Goal: Task Accomplishment & Management: Manage account settings

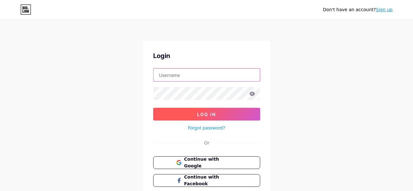
type input "[EMAIL_ADDRESS][DOMAIN_NAME]"
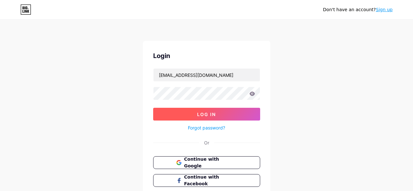
click at [208, 114] on span "Log In" at bounding box center [206, 113] width 19 height 5
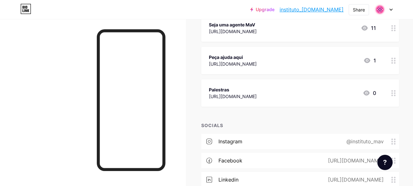
scroll to position [91, 0]
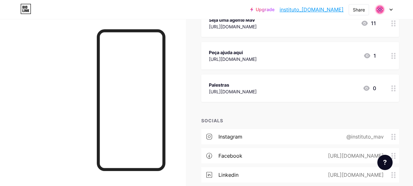
click at [311, 90] on div "Palestras [URL][DOMAIN_NAME] 0" at bounding box center [292, 88] width 167 height 15
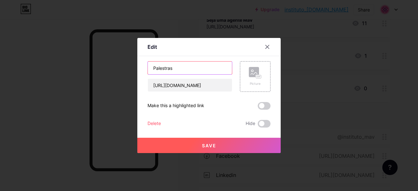
click at [207, 69] on input "Palestras" at bounding box center [190, 67] width 84 height 13
type input "Palestra Pro Bono"
click at [204, 143] on span "Save" at bounding box center [209, 145] width 14 height 5
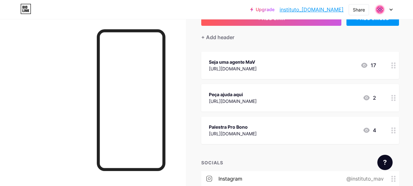
scroll to position [48, 0]
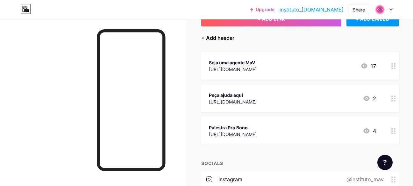
click at [217, 38] on div "+ Add header" at bounding box center [217, 38] width 33 height 8
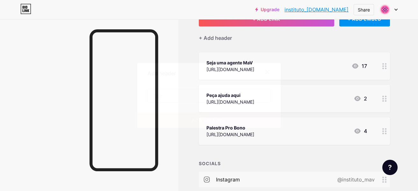
click at [192, 100] on input "text" at bounding box center [209, 95] width 122 height 13
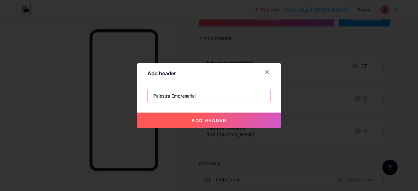
type input "Palestra Empresarial"
click at [196, 115] on button "add header" at bounding box center [208, 119] width 143 height 15
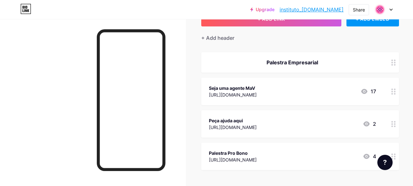
click at [338, 62] on div "Palestra Empresarial" at bounding box center [292, 63] width 167 height 8
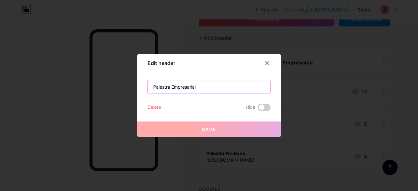
click at [219, 82] on input "Palestra Empresarial" at bounding box center [209, 86] width 122 height 13
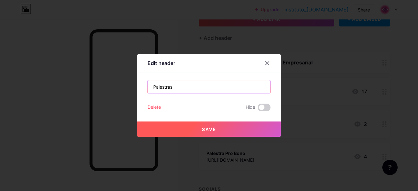
type input "Palestras"
click at [207, 122] on button "Save" at bounding box center [208, 128] width 143 height 15
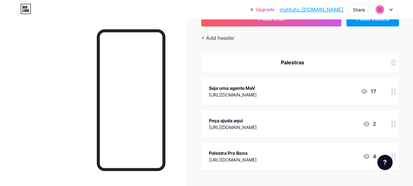
drag, startPoint x: 297, startPoint y: 65, endPoint x: 292, endPoint y: 118, distance: 52.8
click at [292, 118] on span "Palestras Seja uma agente [PERSON_NAME] [URL][DOMAIN_NAME] 17 Peça ajuda aqui […" at bounding box center [300, 111] width 198 height 118
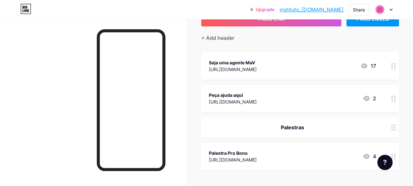
click at [396, 120] on div "Links Posts Design Subscribers Stats Settings + ADD LINK + ADD EMBED + Add head…" at bounding box center [213, 145] width 426 height 349
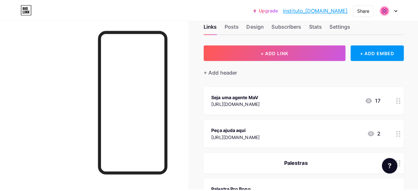
scroll to position [15, 0]
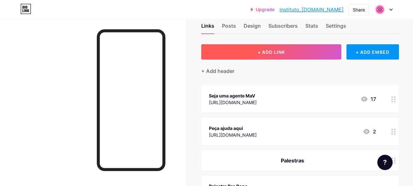
click at [285, 53] on button "+ ADD LINK" at bounding box center [271, 51] width 140 height 15
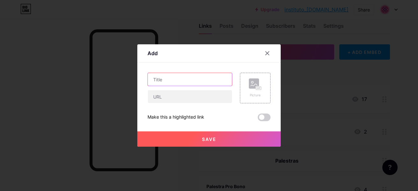
click at [199, 74] on input "text" at bounding box center [190, 79] width 84 height 13
type input "Palestra Empresarial"
click at [207, 136] on span "Save" at bounding box center [209, 138] width 14 height 5
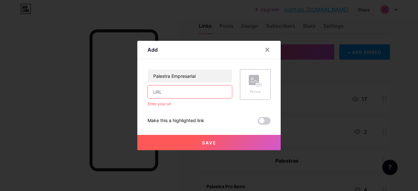
click at [187, 93] on input "text" at bounding box center [190, 91] width 84 height 13
paste input "[URL][DOMAIN_NAME]"
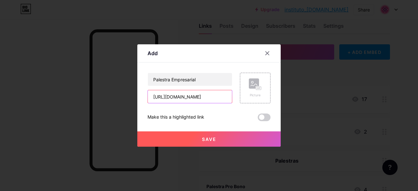
scroll to position [0, 11]
type input "[URL][DOMAIN_NAME]"
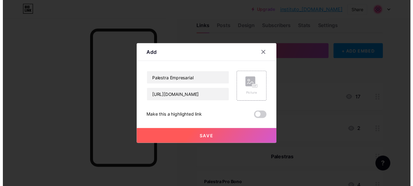
scroll to position [0, 0]
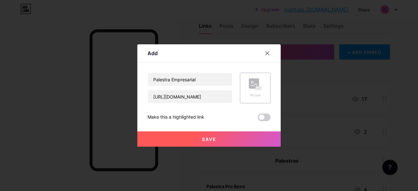
click at [188, 138] on button "Save" at bounding box center [208, 138] width 143 height 15
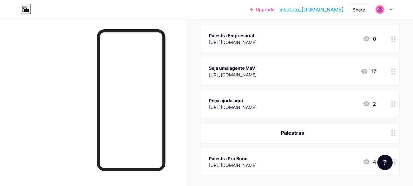
scroll to position [74, 0]
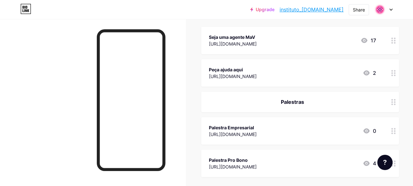
click at [301, 137] on div "Palestra Empresarial [URL][DOMAIN_NAME] 0" at bounding box center [292, 131] width 167 height 15
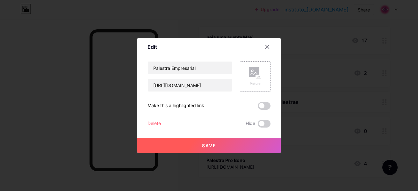
click at [256, 77] on rect at bounding box center [258, 76] width 5 height 3
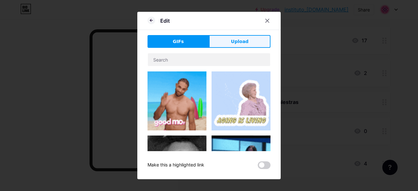
click at [231, 40] on button "Upload" at bounding box center [239, 41] width 61 height 13
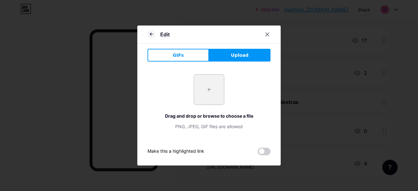
click at [212, 85] on input "file" at bounding box center [209, 89] width 30 height 30
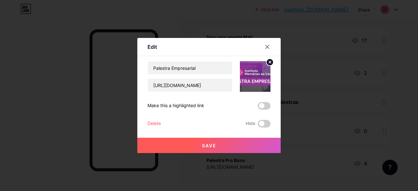
click at [209, 148] on button "Save" at bounding box center [208, 145] width 143 height 15
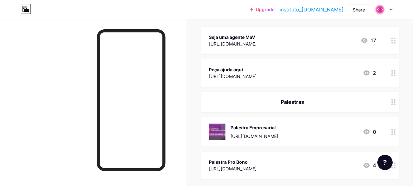
click at [391, 130] on icon at bounding box center [393, 132] width 4 height 6
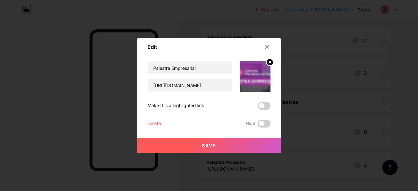
click at [273, 61] on circle at bounding box center [269, 62] width 7 height 7
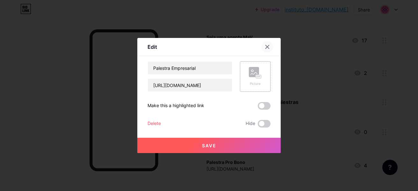
click at [269, 47] on icon at bounding box center [267, 46] width 5 height 5
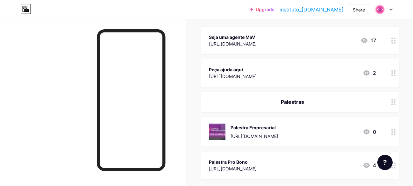
click at [337, 133] on div "Palestra Empresarial [URL][DOMAIN_NAME] 0" at bounding box center [292, 132] width 167 height 17
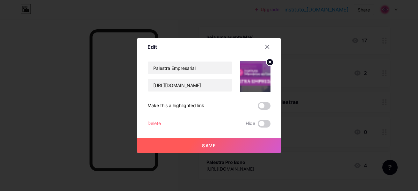
click at [270, 61] on circle at bounding box center [269, 62] width 7 height 7
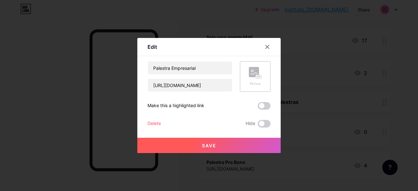
click at [214, 139] on button "Save" at bounding box center [208, 145] width 143 height 15
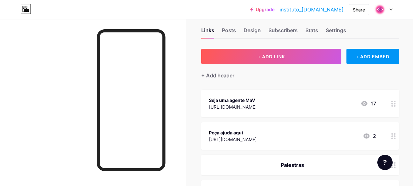
scroll to position [8, 0]
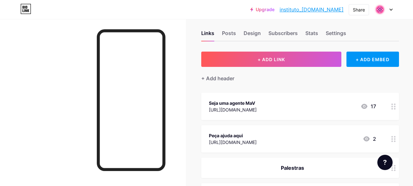
click at [360, 105] on icon at bounding box center [364, 106] width 8 height 8
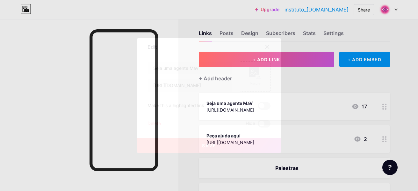
click at [266, 45] on icon at bounding box center [267, 46] width 5 height 5
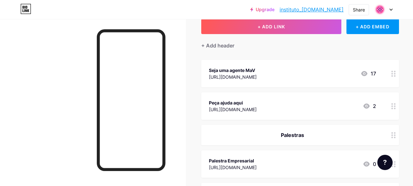
scroll to position [41, 0]
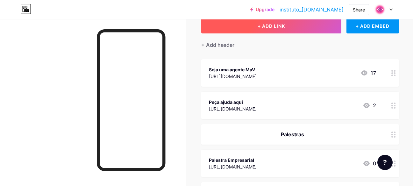
click at [302, 31] on button "+ ADD LINK" at bounding box center [271, 25] width 140 height 15
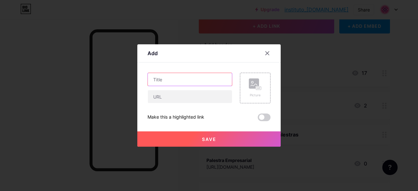
click at [188, 84] on input "text" at bounding box center [190, 79] width 84 height 13
type input "Sorteio Camiseta São Paulo FC"
click at [168, 103] on div at bounding box center [189, 96] width 85 height 13
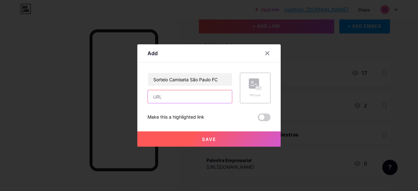
click at [168, 101] on input "text" at bounding box center [190, 96] width 84 height 13
paste input "[URL][DOMAIN_NAME]"
type input "[URL][DOMAIN_NAME]"
click at [191, 140] on button "Save" at bounding box center [208, 138] width 143 height 15
